Goal: Information Seeking & Learning: Learn about a topic

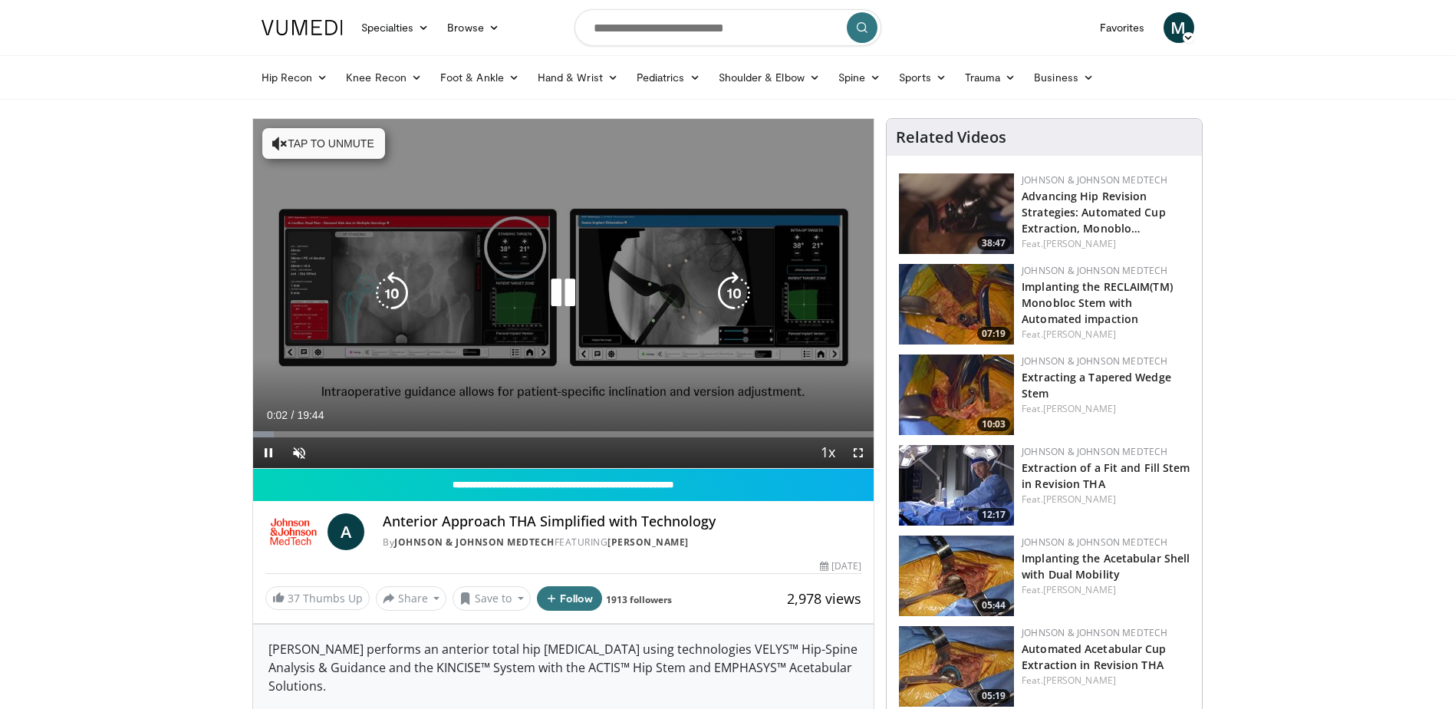
click at [325, 144] on button "Tap to unmute" at bounding box center [323, 143] width 123 height 31
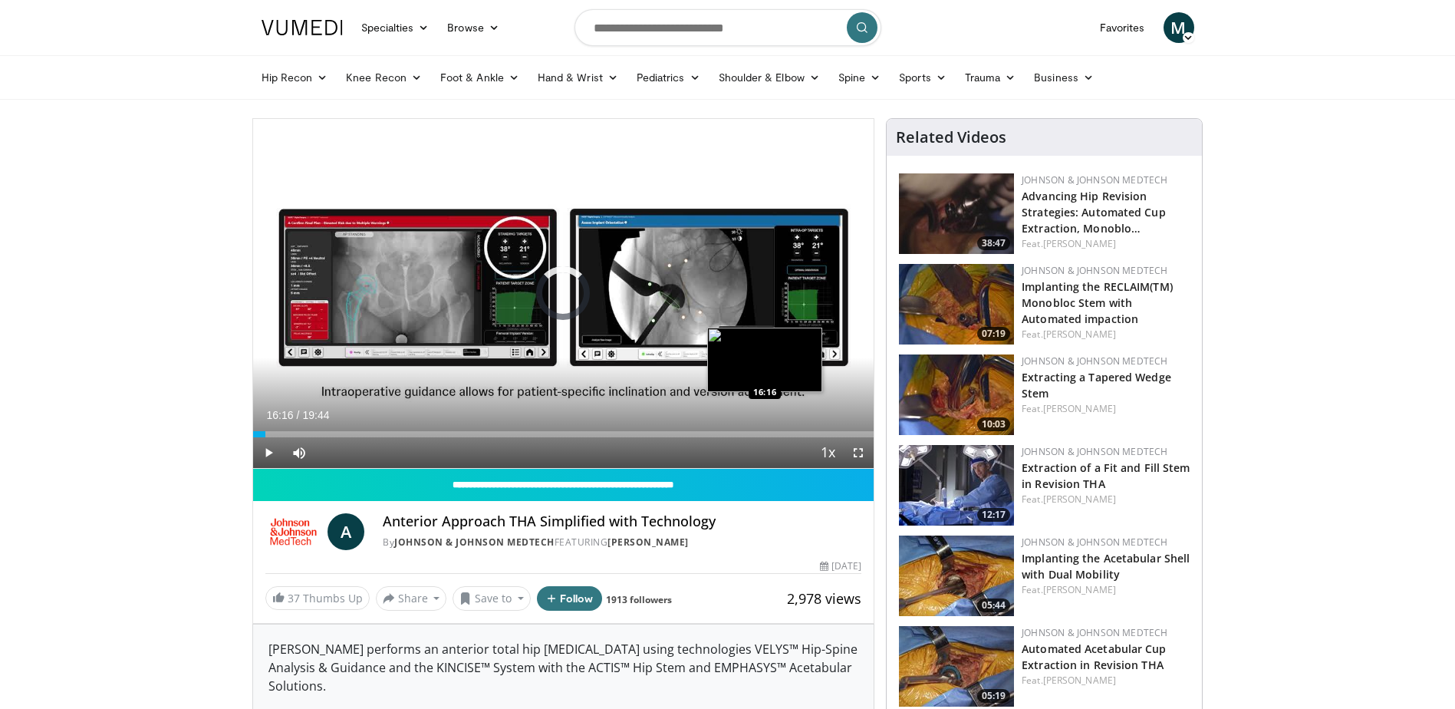
click at [765, 428] on div "Loaded : 0.00% 00:24 16:16" at bounding box center [563, 430] width 621 height 15
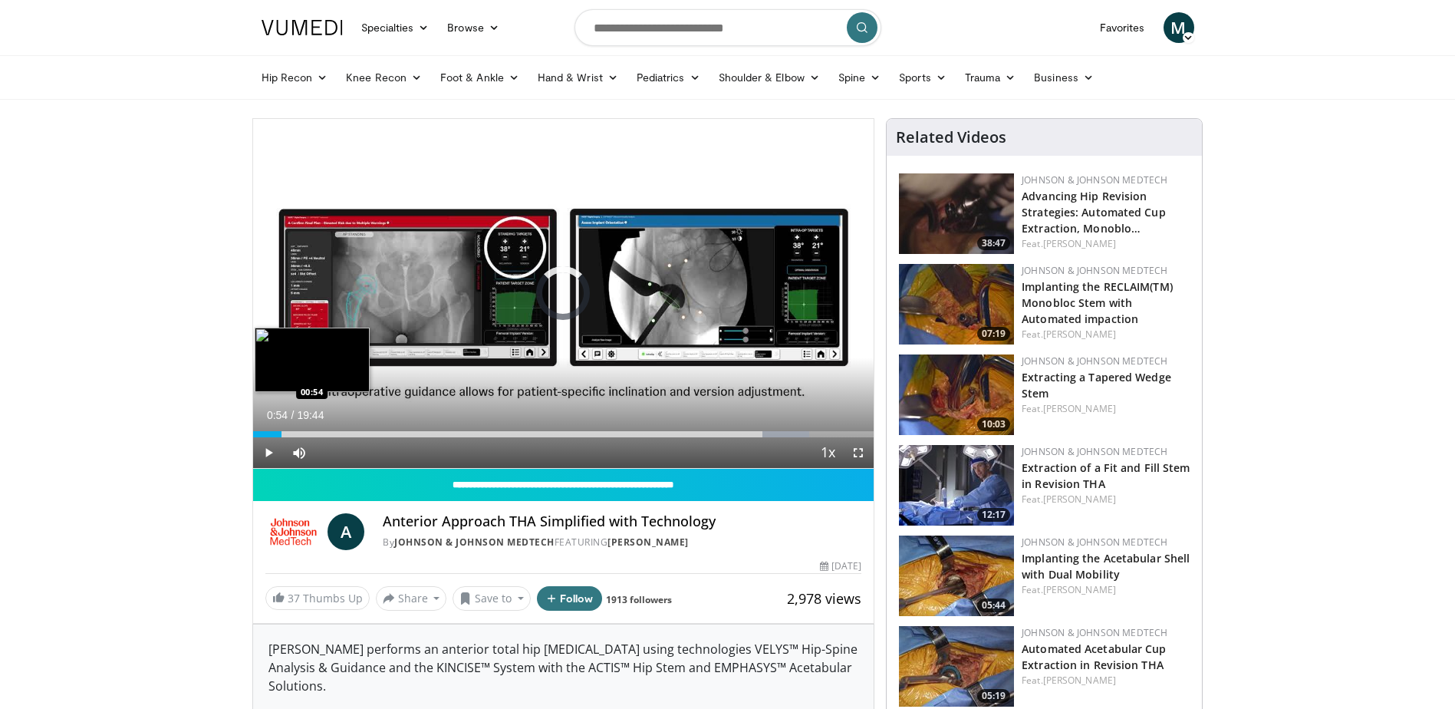
click at [281, 426] on div "Loaded : 89.57% 16:35 00:54" at bounding box center [563, 430] width 621 height 15
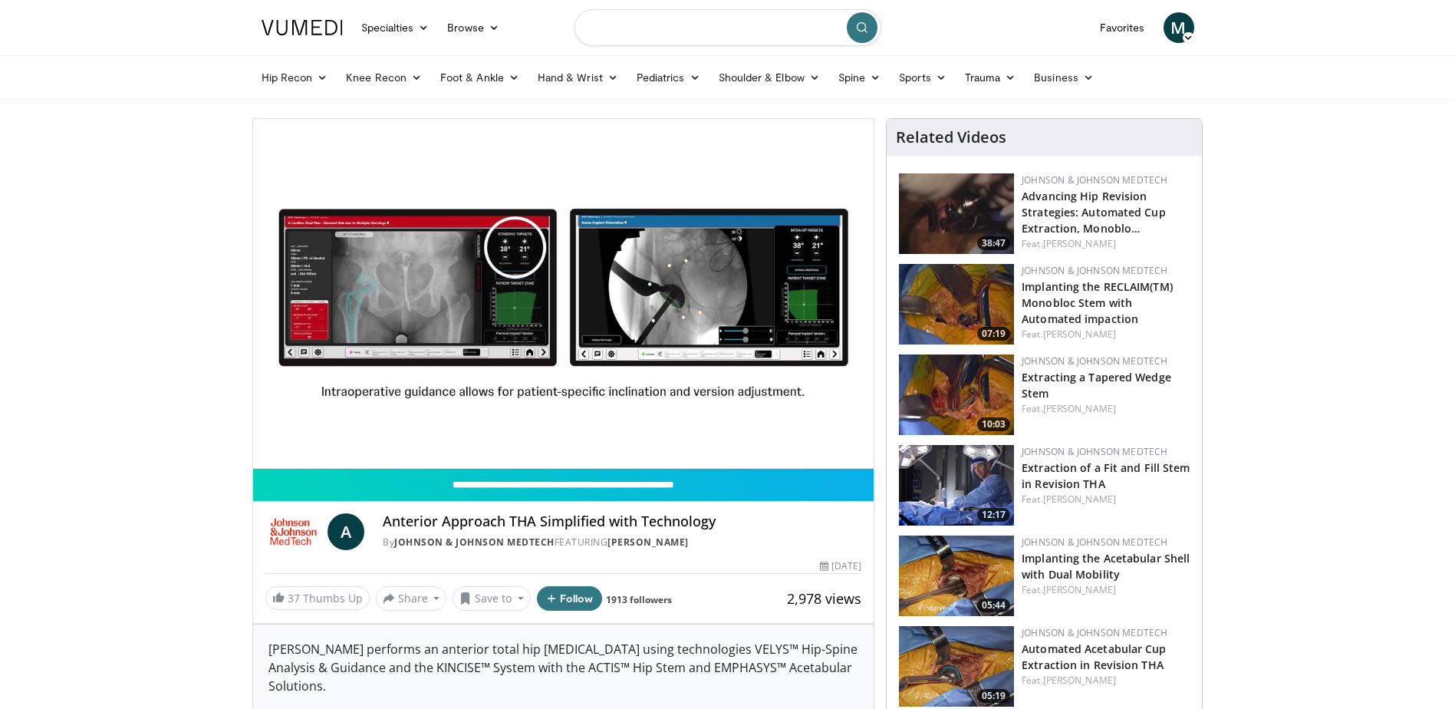
click at [756, 23] on input "Search topics, interventions" at bounding box center [727, 27] width 307 height 37
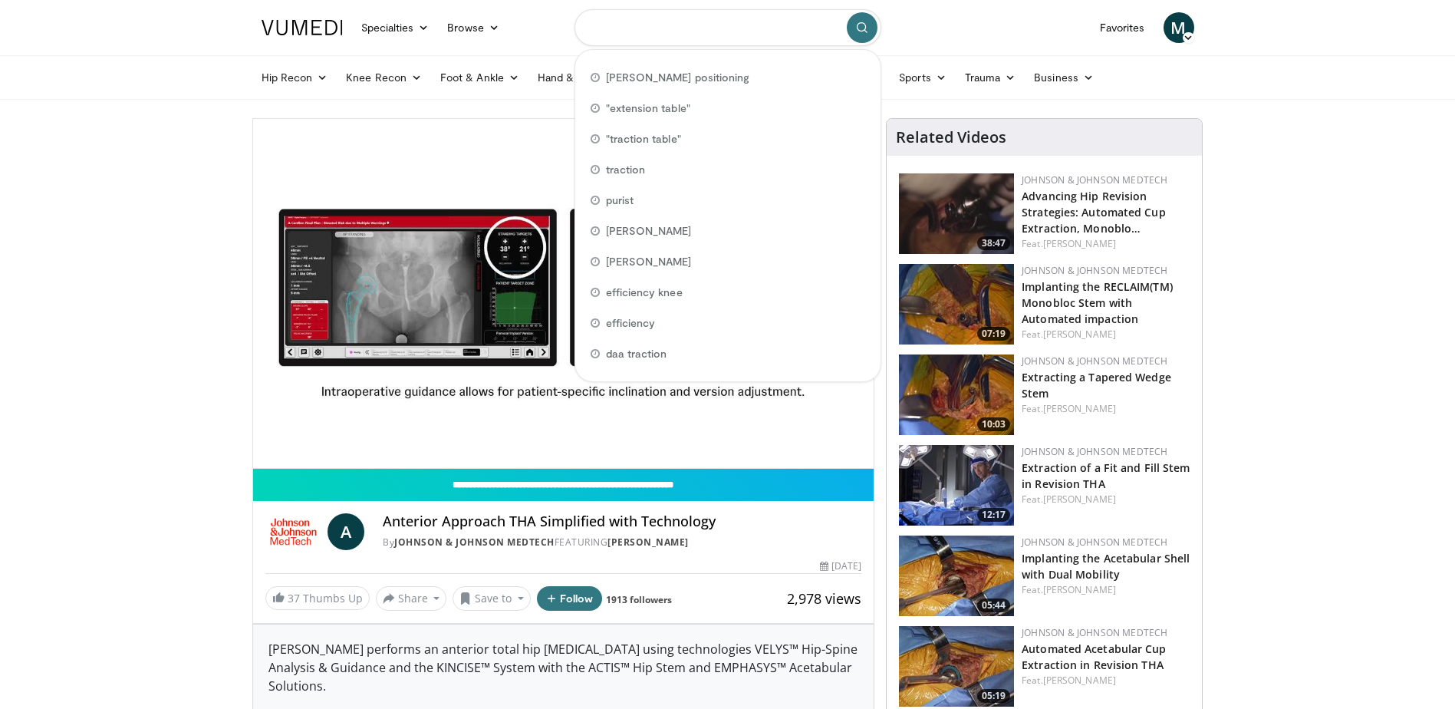
click at [756, 23] on input "Search topics, interventions" at bounding box center [727, 27] width 307 height 37
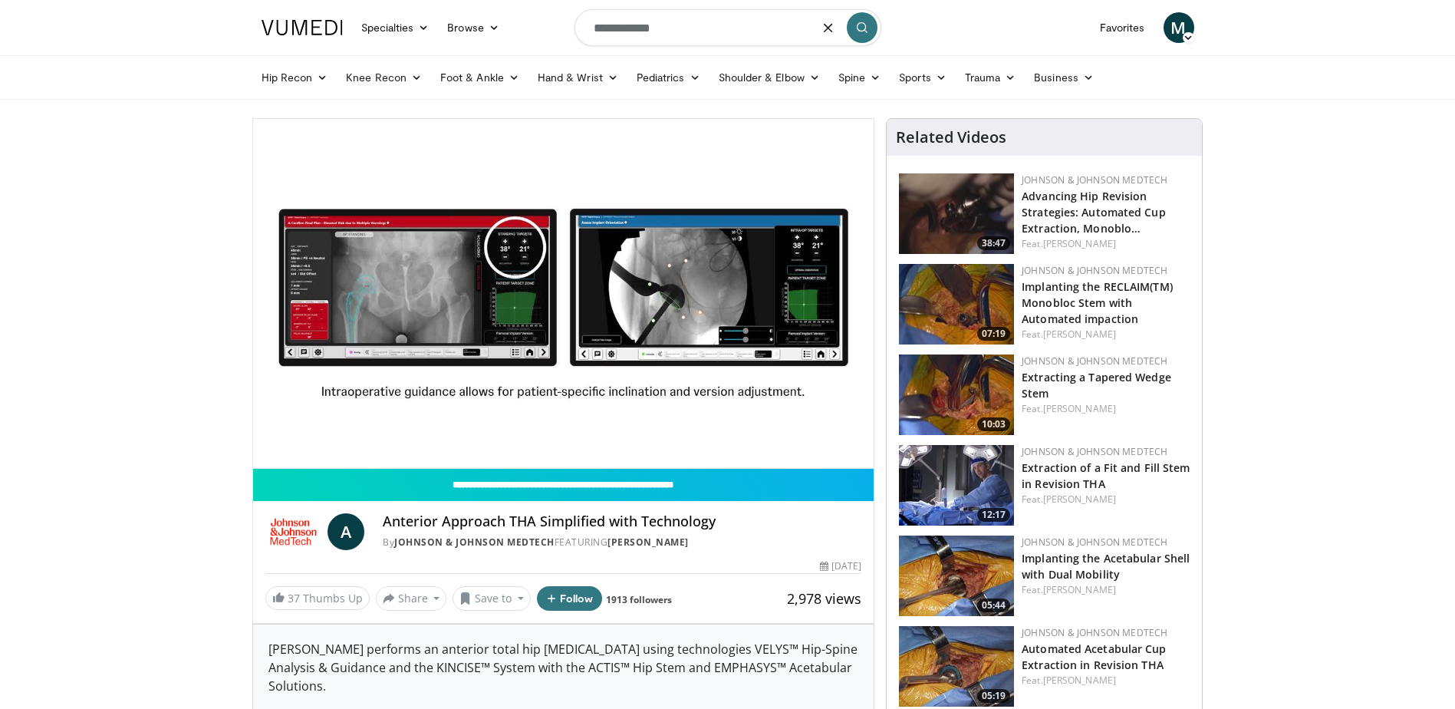
type input "**********"
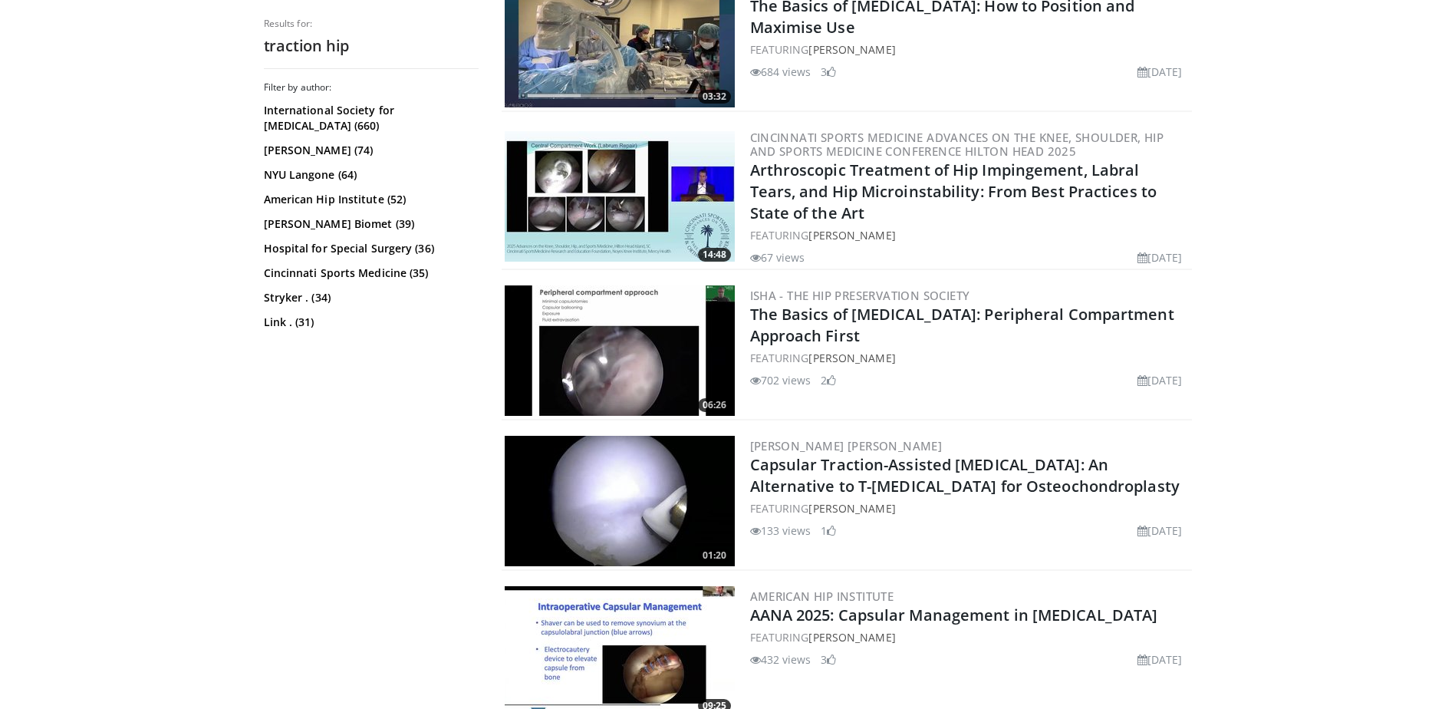
scroll to position [948, 0]
